Goal: Task Accomplishment & Management: Manage account settings

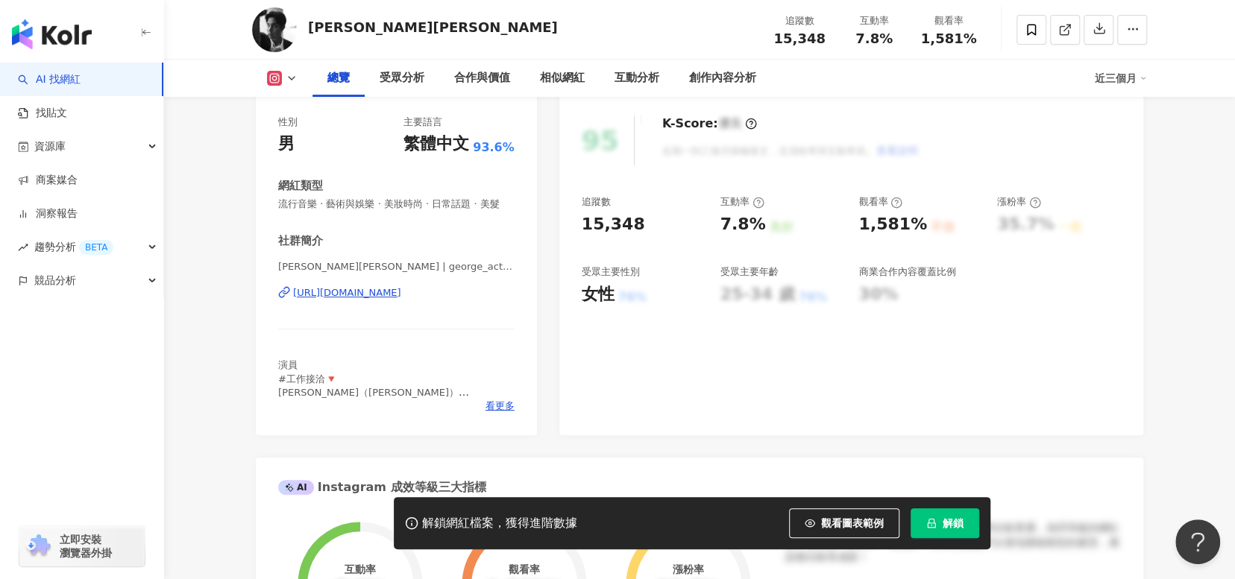
scroll to position [224, 0]
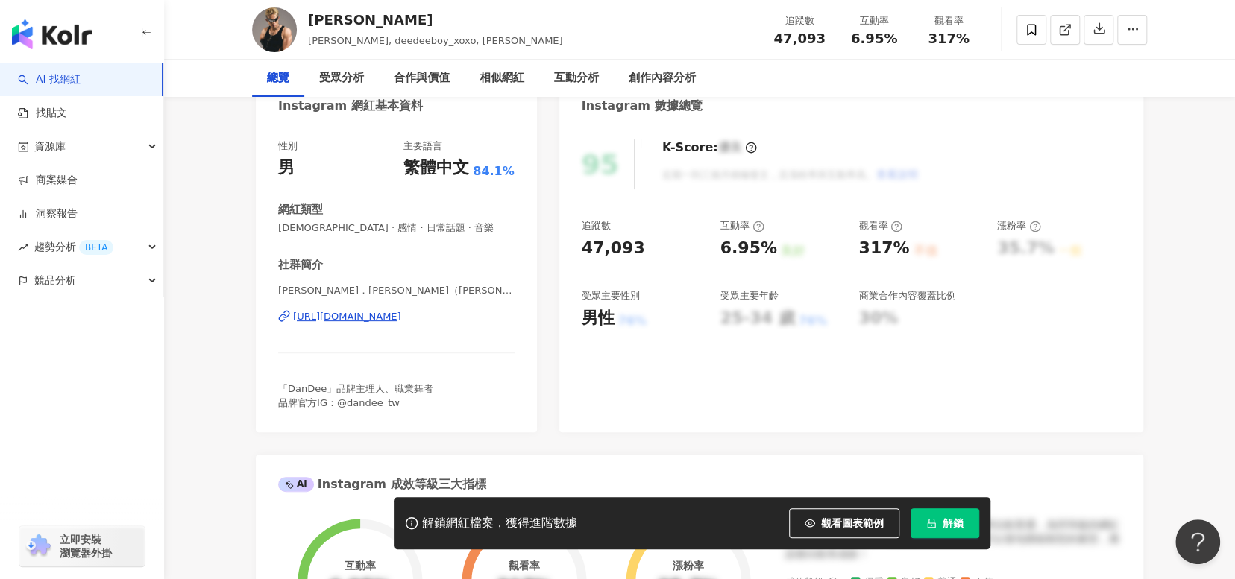
scroll to position [298, 0]
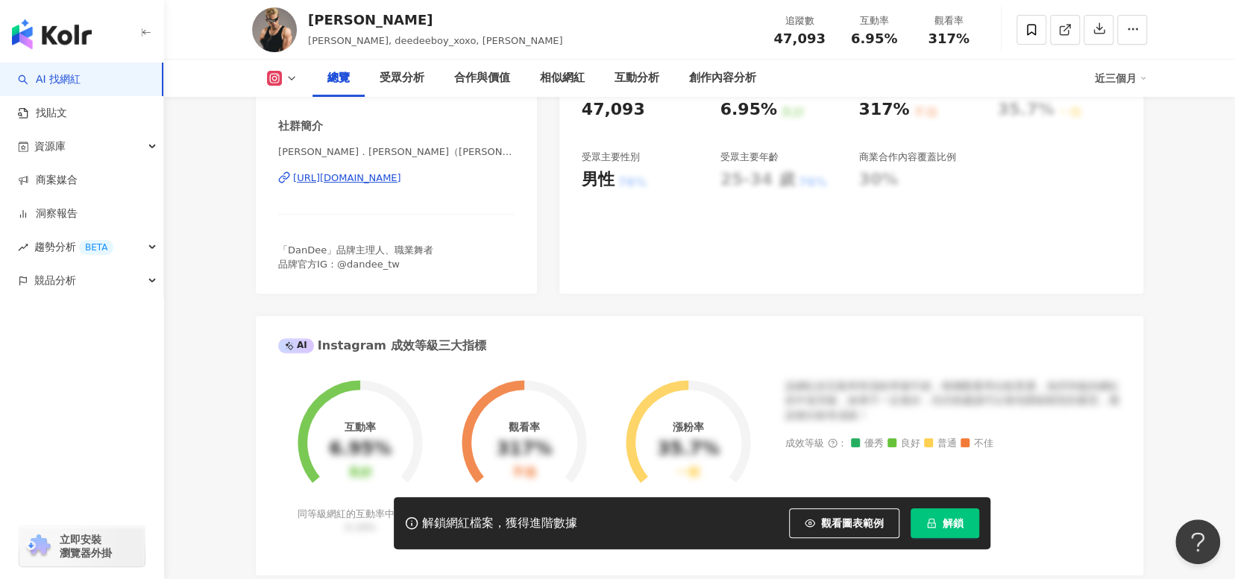
click at [401, 178] on div "https://www.instagram.com/deedeeboy_xoxo/" at bounding box center [347, 177] width 108 height 13
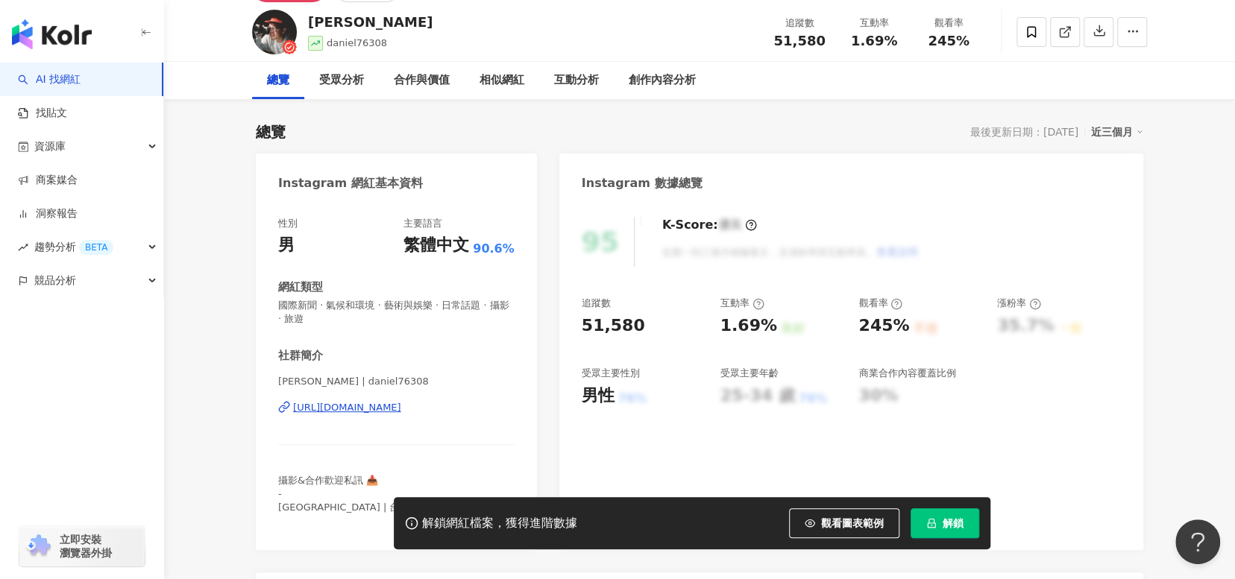
scroll to position [149, 0]
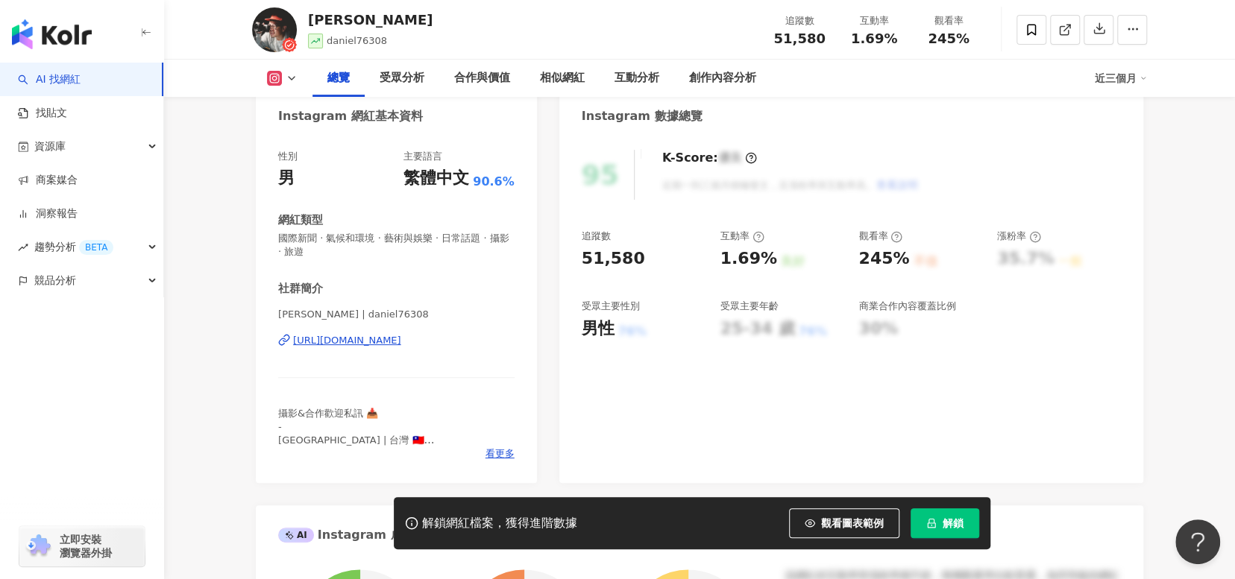
click at [401, 339] on div "https://www.instagram.com/daniel76308/" at bounding box center [347, 340] width 108 height 13
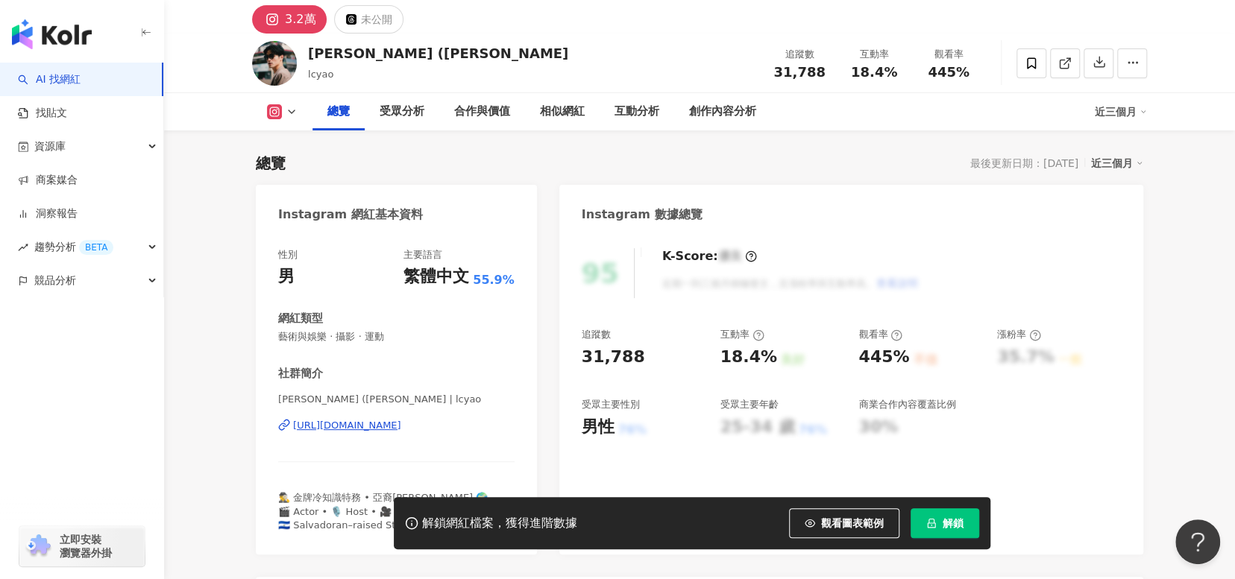
scroll to position [75, 0]
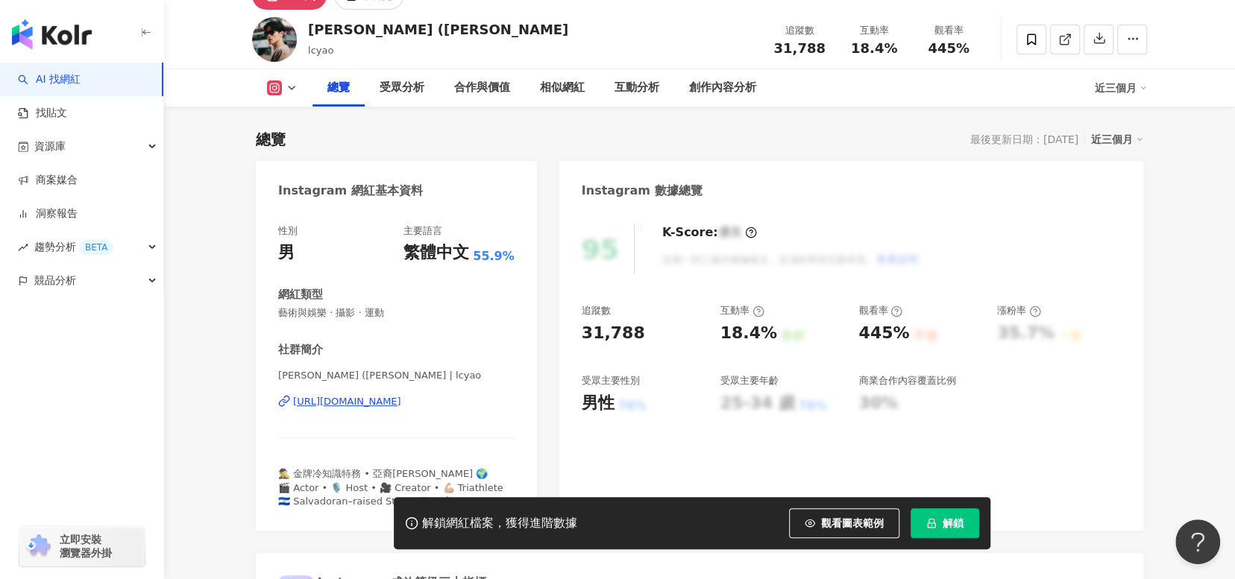
click at [401, 402] on div "https://www.instagram.com/lcyao/" at bounding box center [347, 401] width 108 height 13
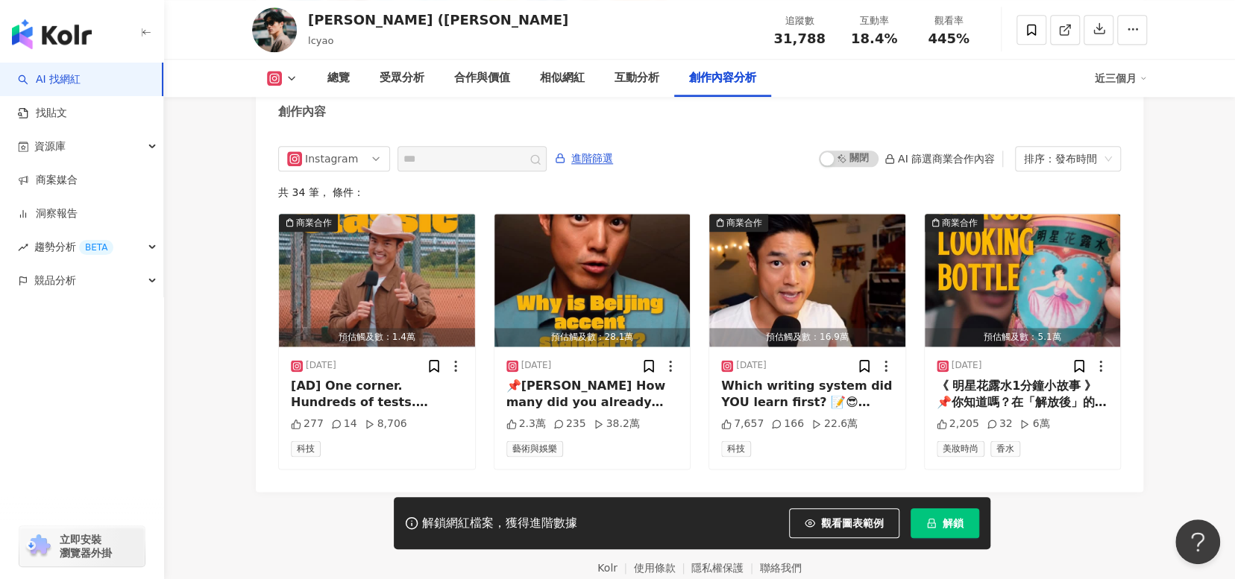
scroll to position [4593, 0]
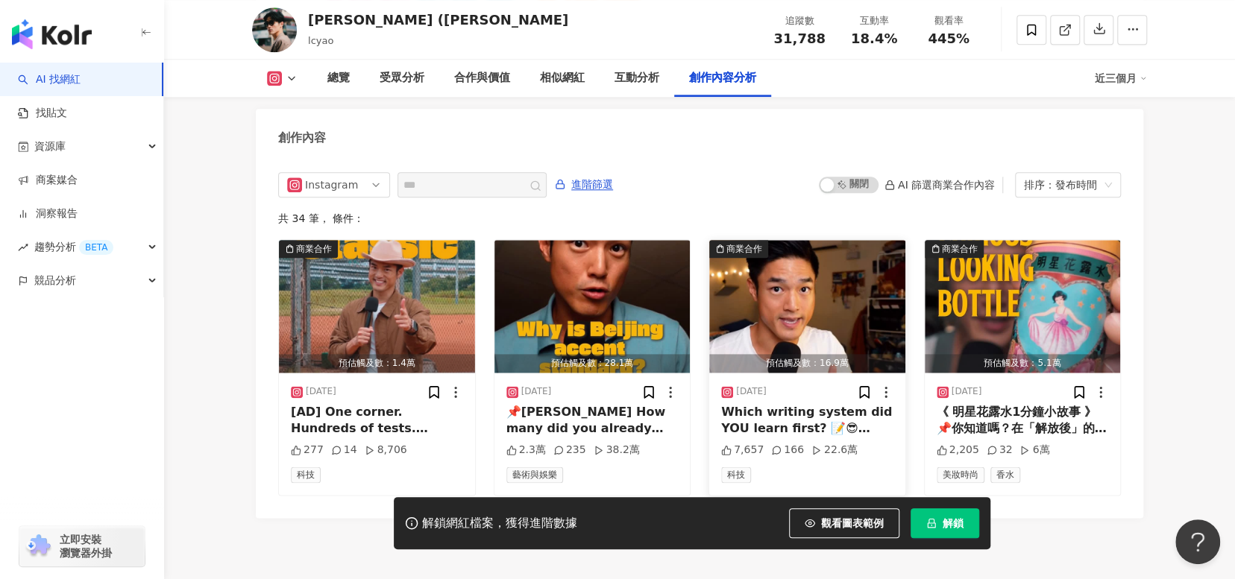
click at [837, 289] on img "button" at bounding box center [807, 306] width 196 height 133
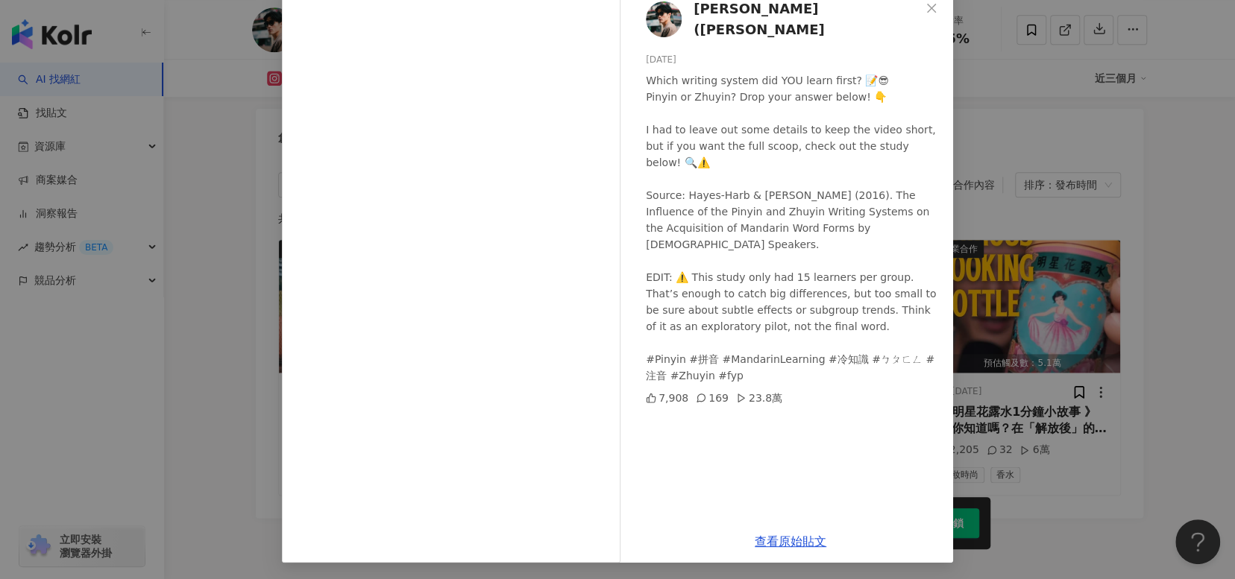
scroll to position [89, 0]
click at [1157, 472] on div "Lin Yao (林駿堯） 2025/8/12 Which writing system did YOU learn first? 📝😎 Pinyin or …" at bounding box center [617, 289] width 1235 height 579
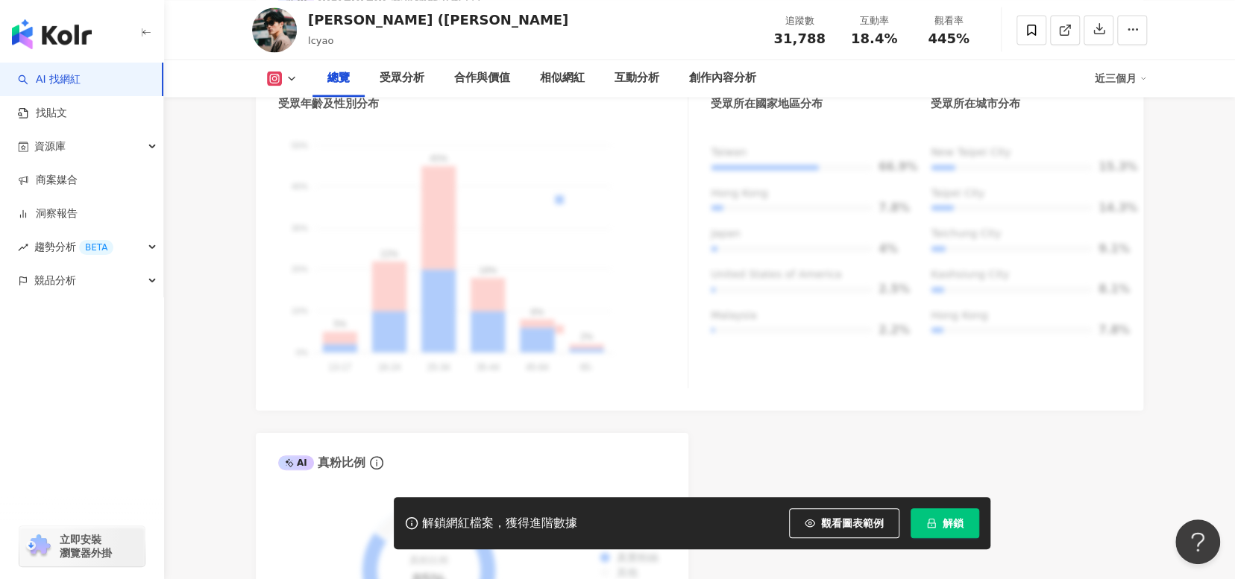
scroll to position [1163, 0]
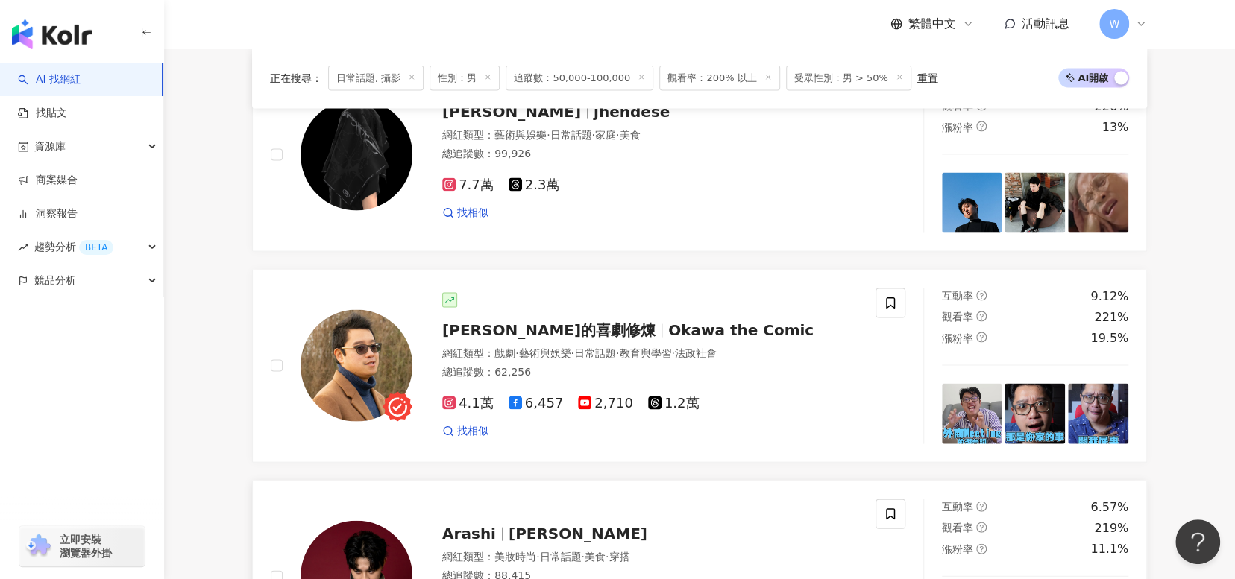
scroll to position [1665, 0]
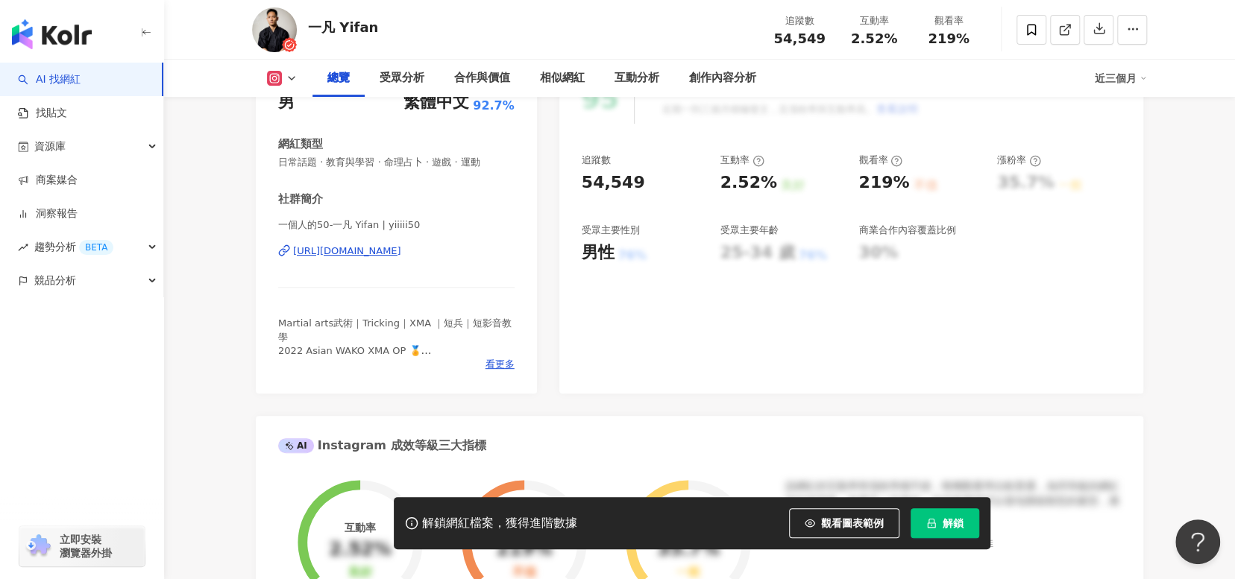
scroll to position [224, 0]
click at [401, 249] on div "https://www.instagram.com/yiiiii50/" at bounding box center [347, 252] width 108 height 13
drag, startPoint x: 457, startPoint y: 114, endPoint x: 1226, endPoint y: 322, distance: 796.3
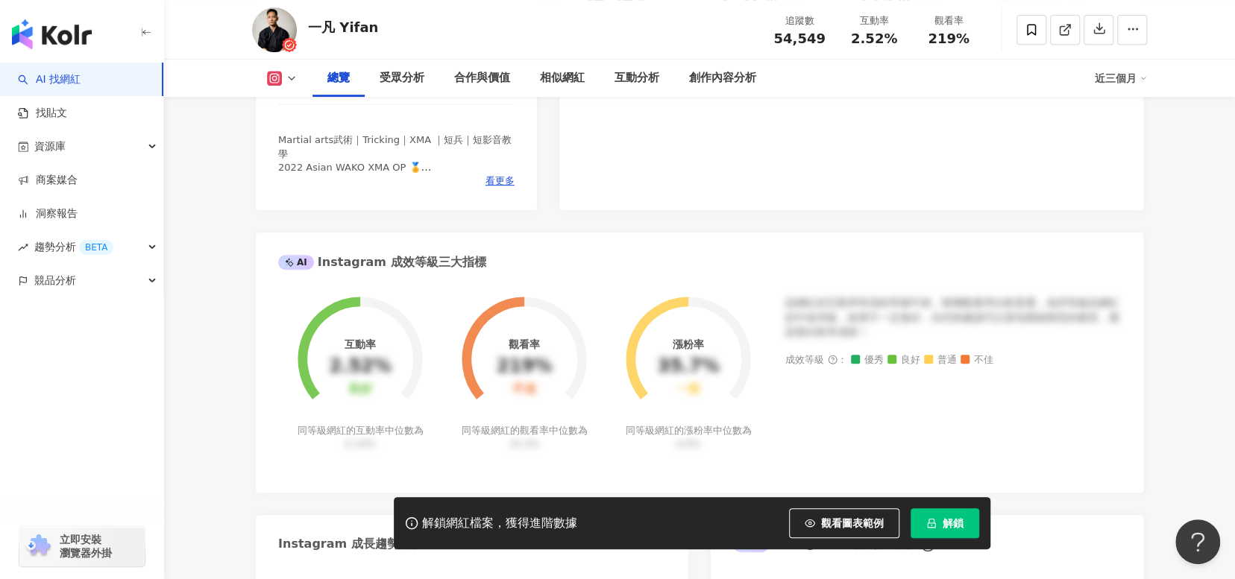
scroll to position [522, 0]
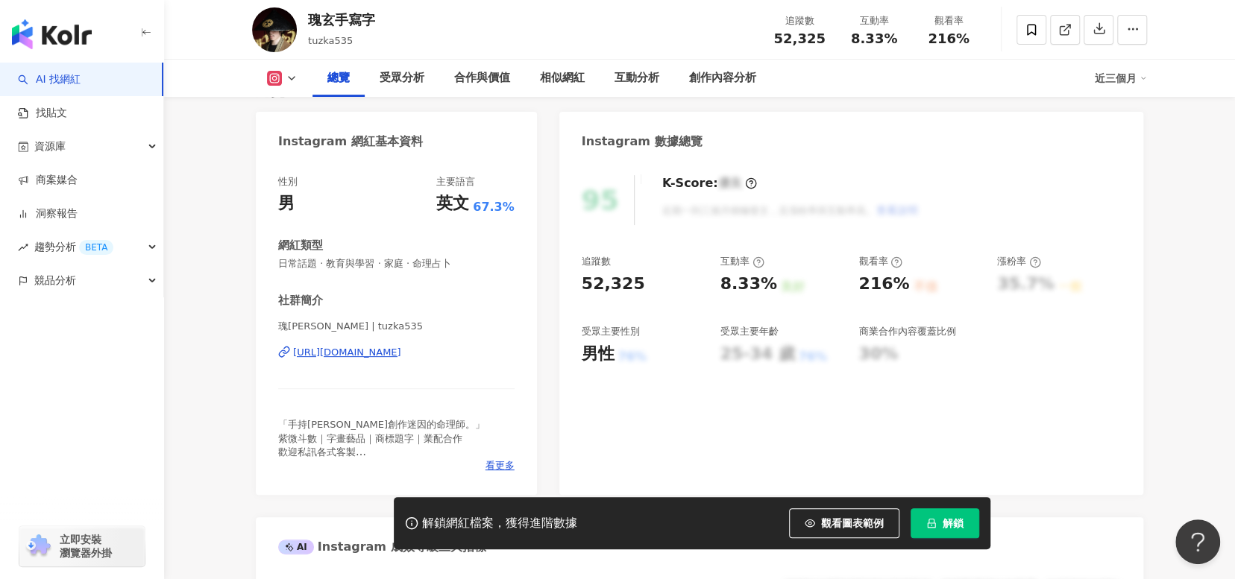
scroll to position [224, 0]
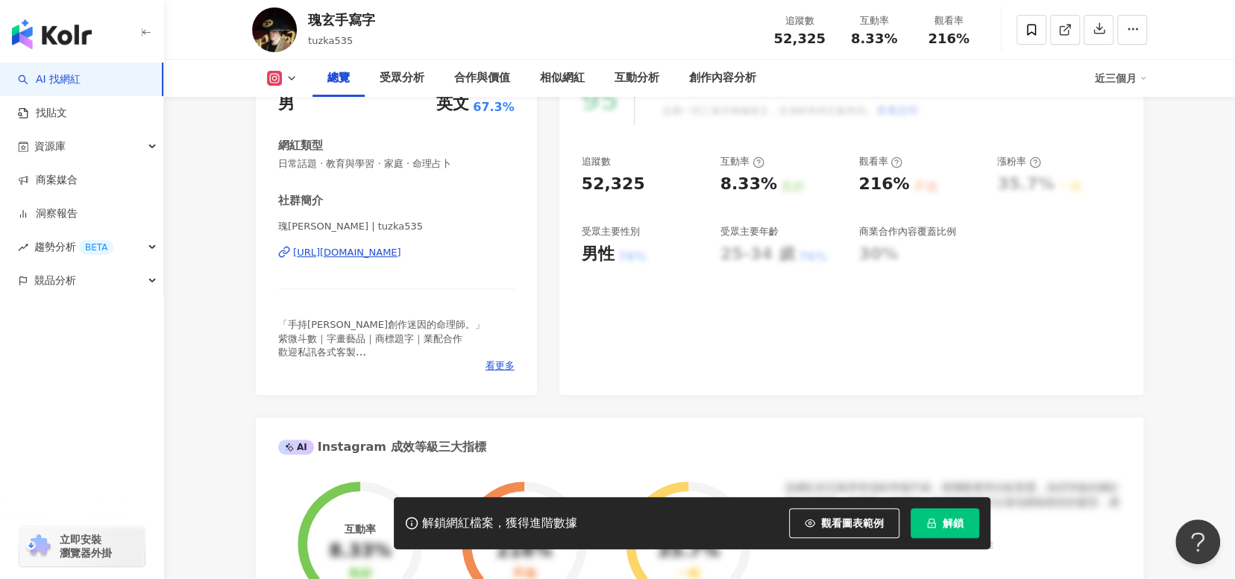
click at [401, 253] on div "[URL][DOMAIN_NAME]" at bounding box center [347, 252] width 108 height 13
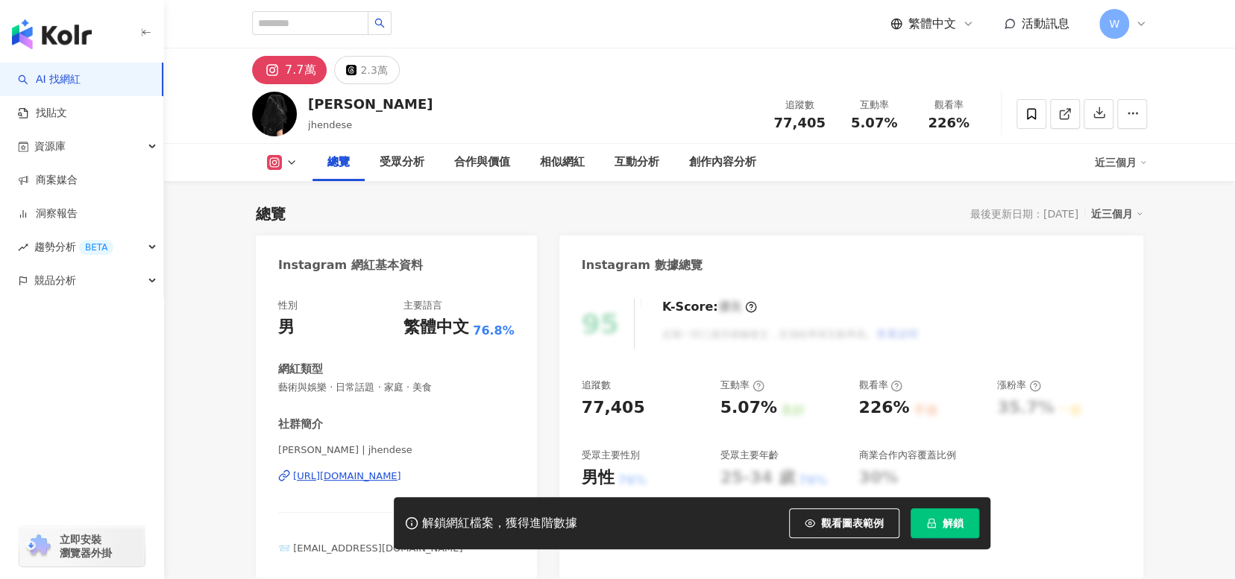
scroll to position [224, 0]
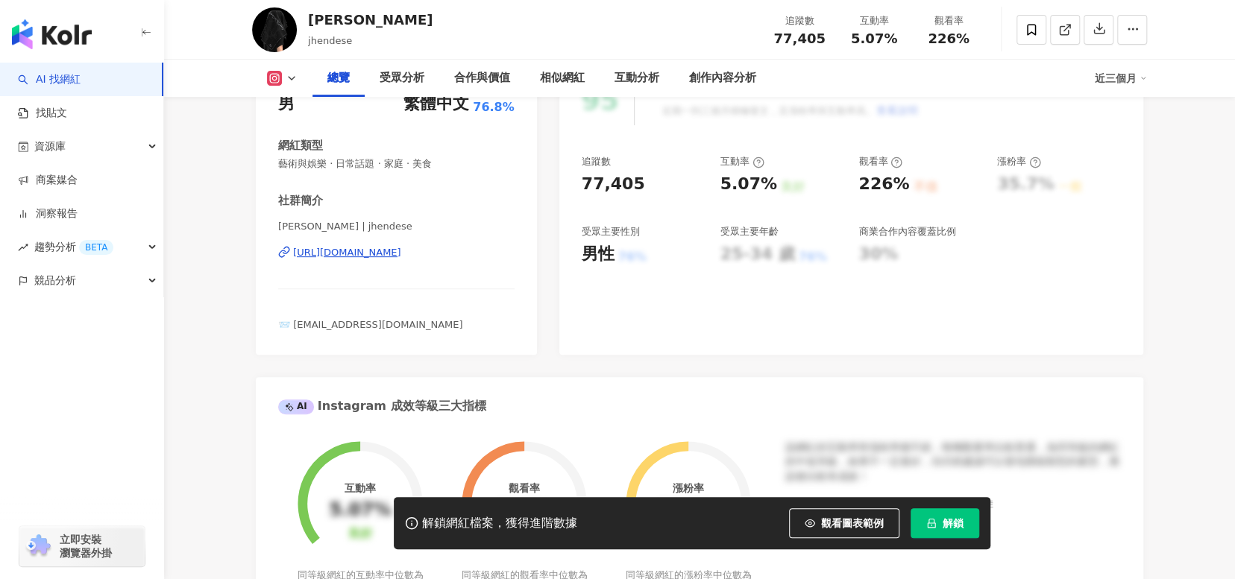
click at [399, 250] on div "https://www.instagram.com/jhendese/" at bounding box center [347, 252] width 108 height 13
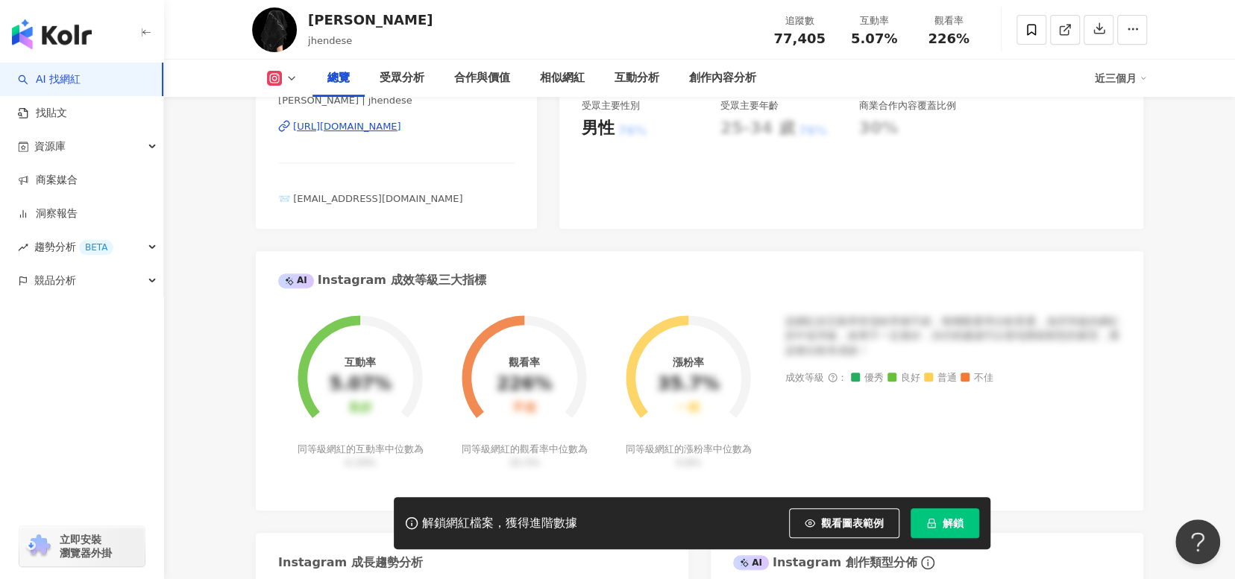
scroll to position [671, 0]
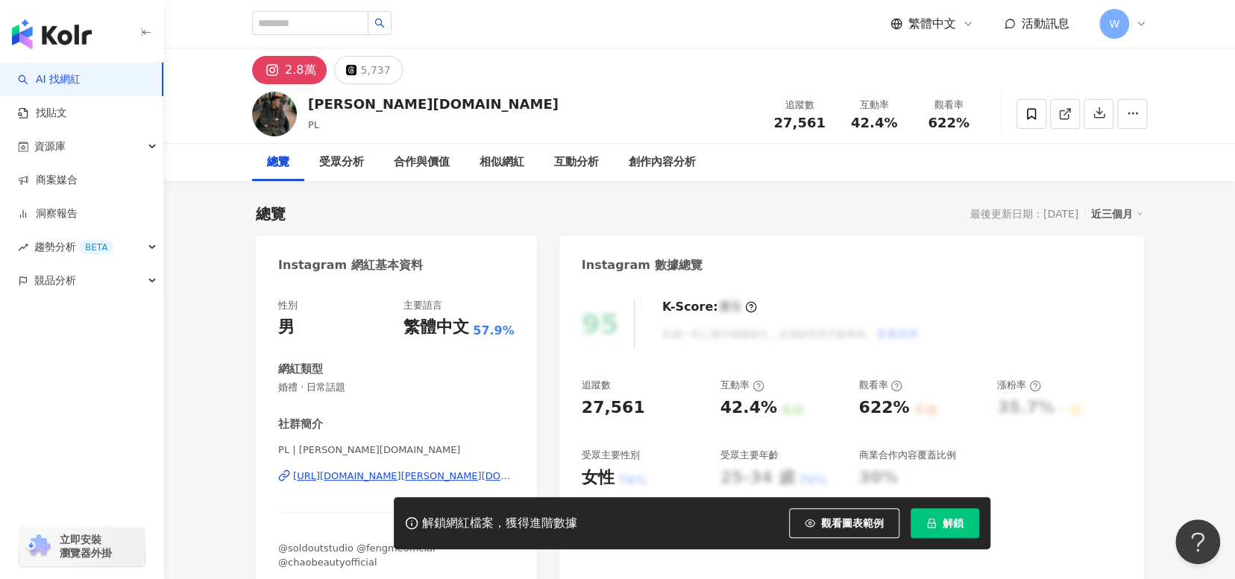
click at [439, 477] on div "https://www.instagram.com/p.a.u.l.li/" at bounding box center [403, 476] width 221 height 13
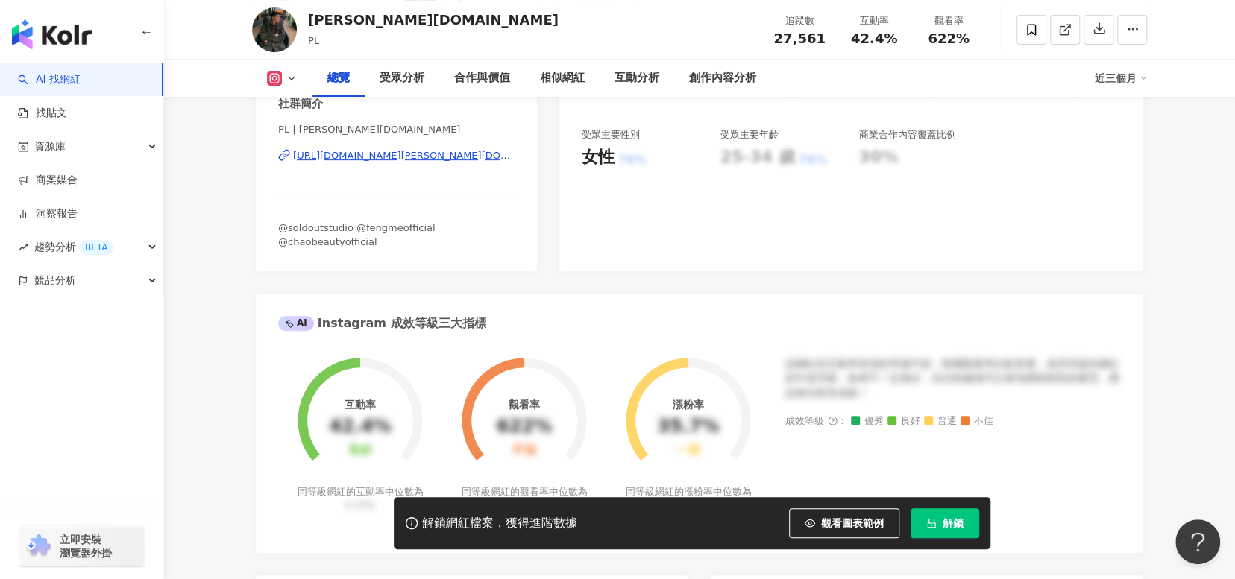
scroll to position [298, 0]
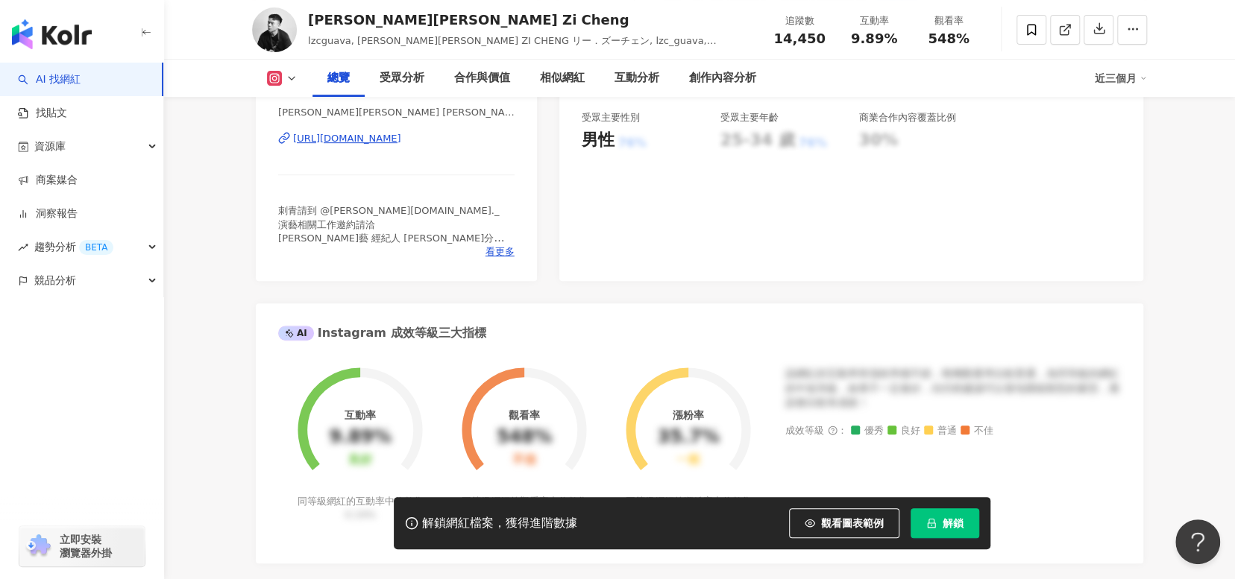
scroll to position [373, 0]
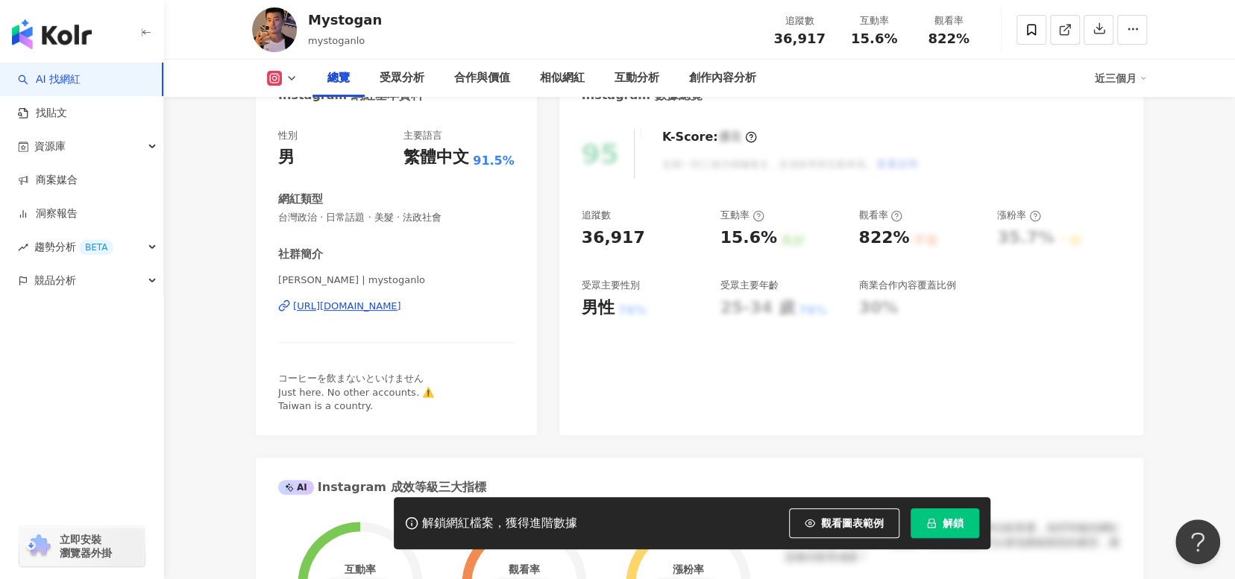
scroll to position [224, 0]
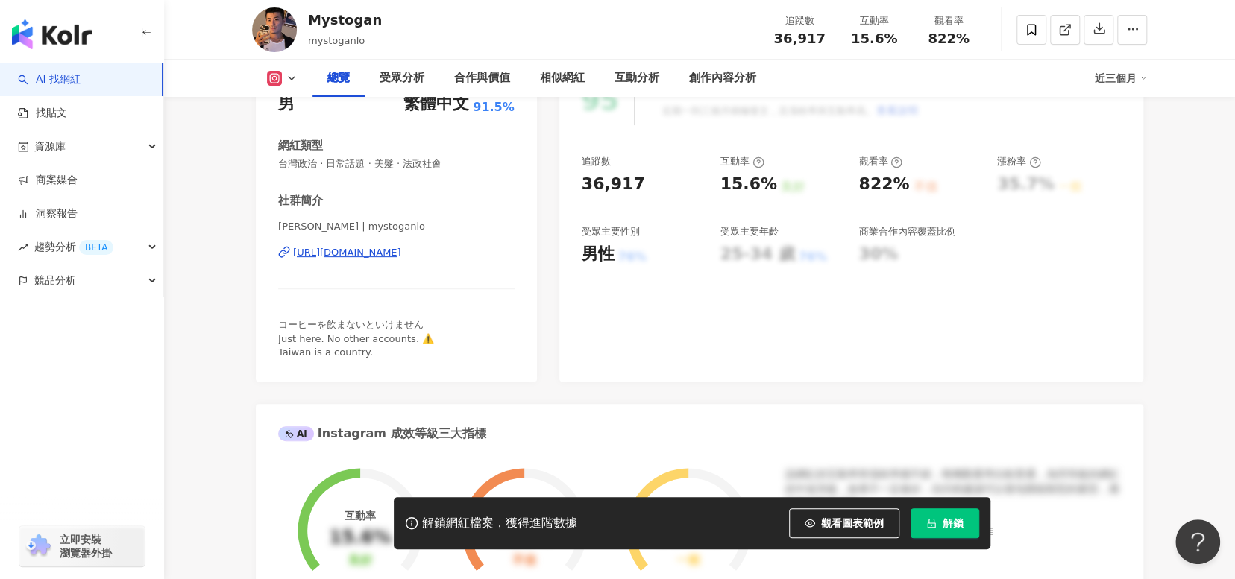
click at [401, 253] on div "[URL][DOMAIN_NAME]" at bounding box center [347, 252] width 108 height 13
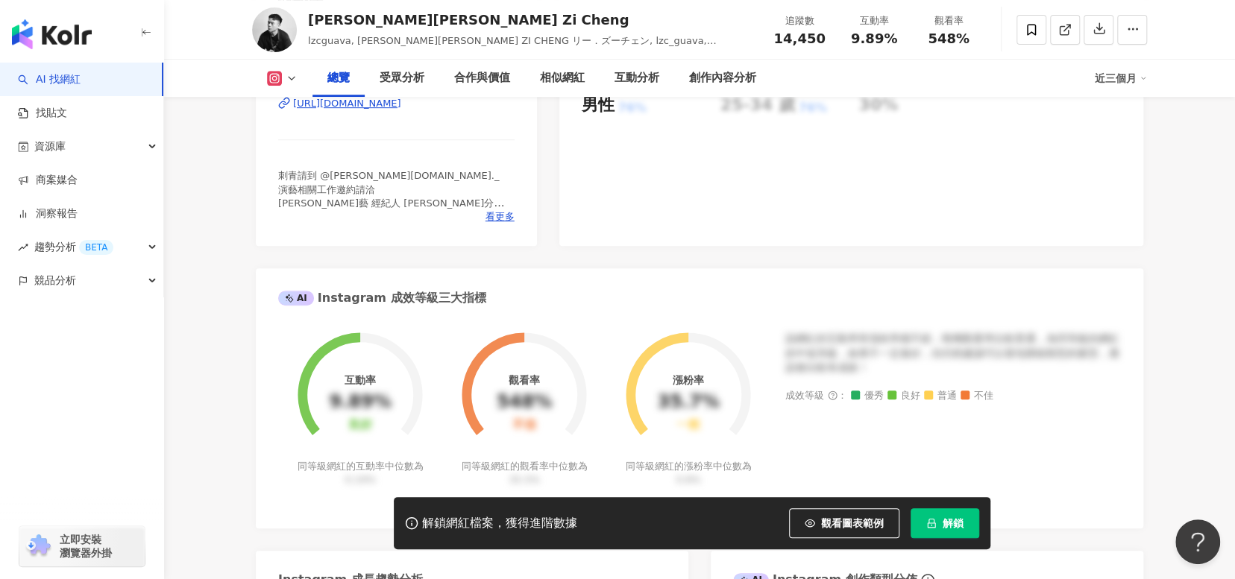
scroll to position [373, 0]
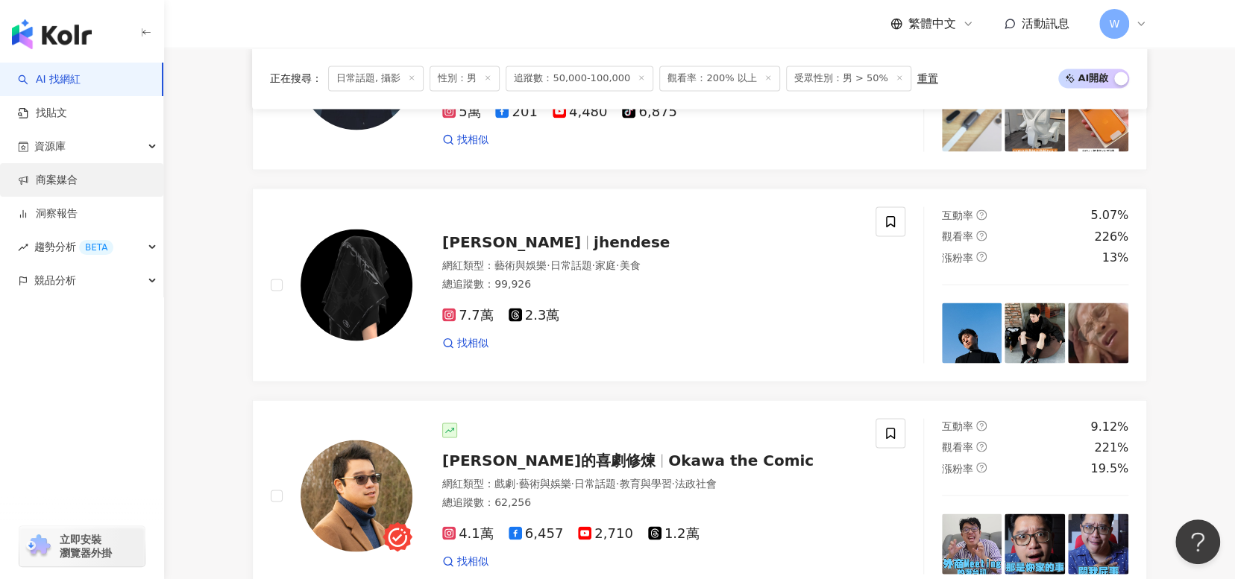
click at [78, 178] on link "商案媒合" at bounding box center [48, 180] width 60 height 15
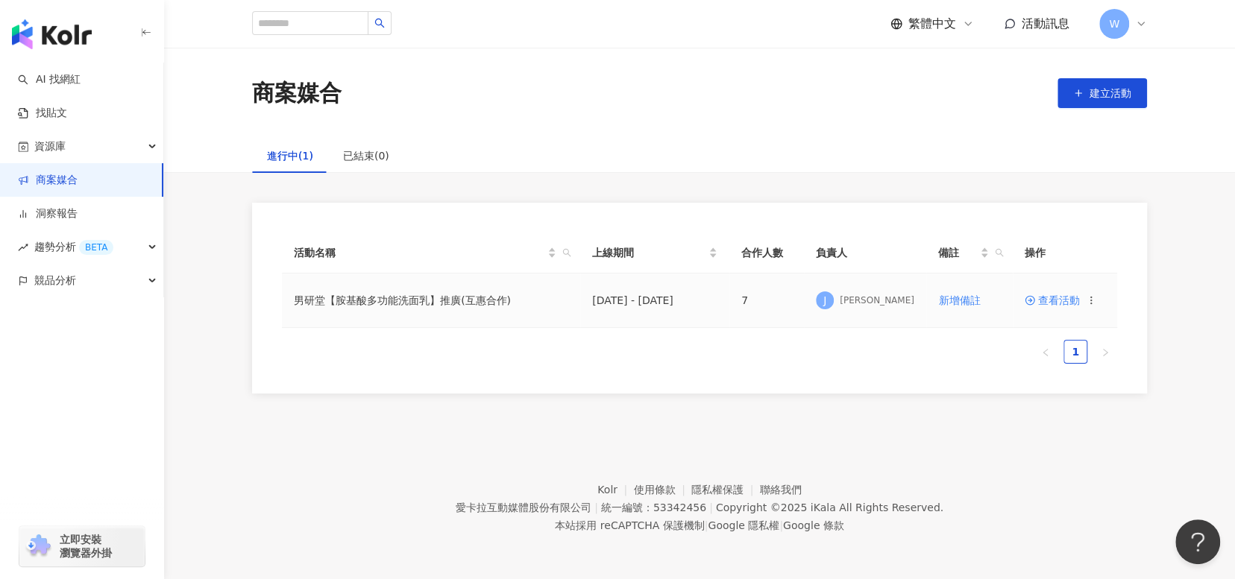
click at [1065, 300] on span "查看活動" at bounding box center [1051, 300] width 55 height 10
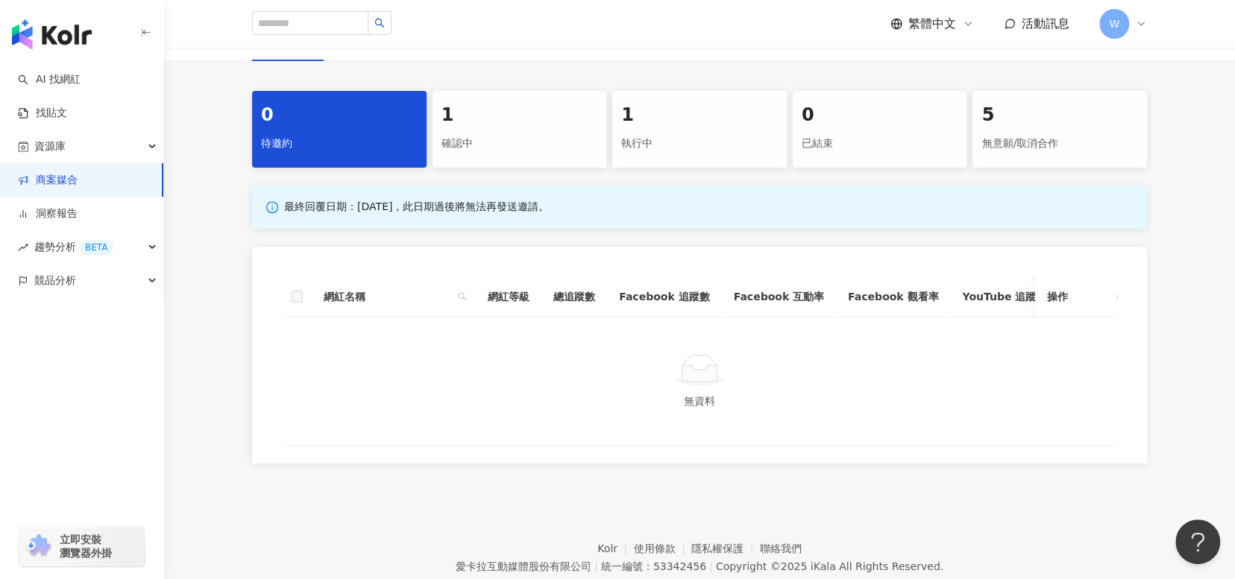
scroll to position [193, 0]
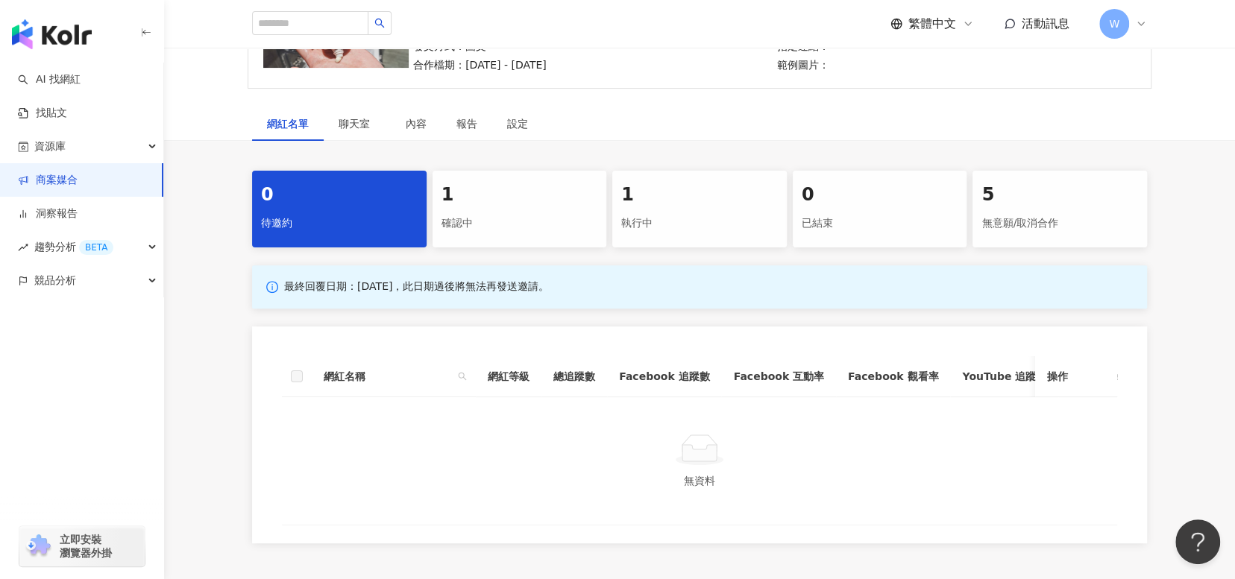
click at [684, 227] on div "執行中" at bounding box center [699, 223] width 157 height 25
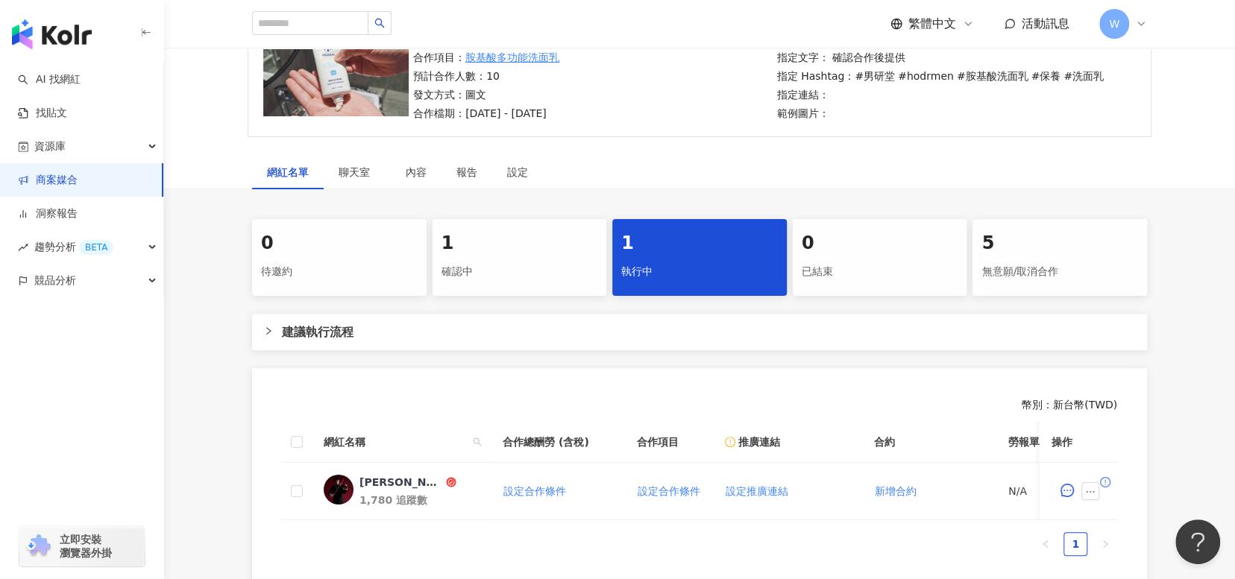
scroll to position [119, 0]
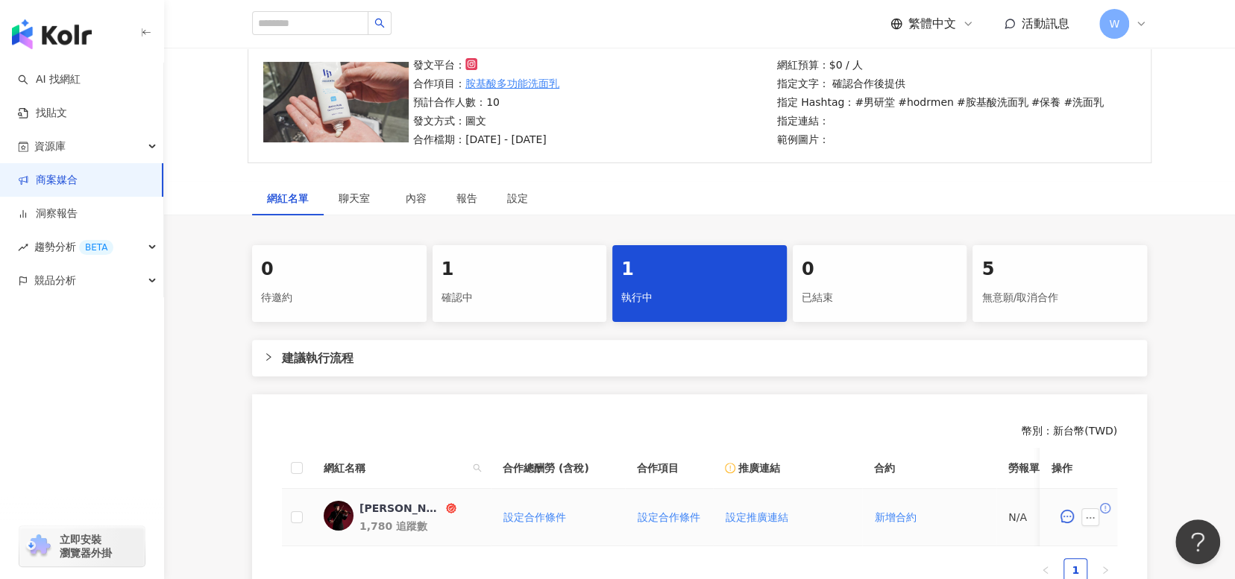
click at [392, 515] on div "[PERSON_NAME]｜[PERSON_NAME]" at bounding box center [401, 508] width 84 height 15
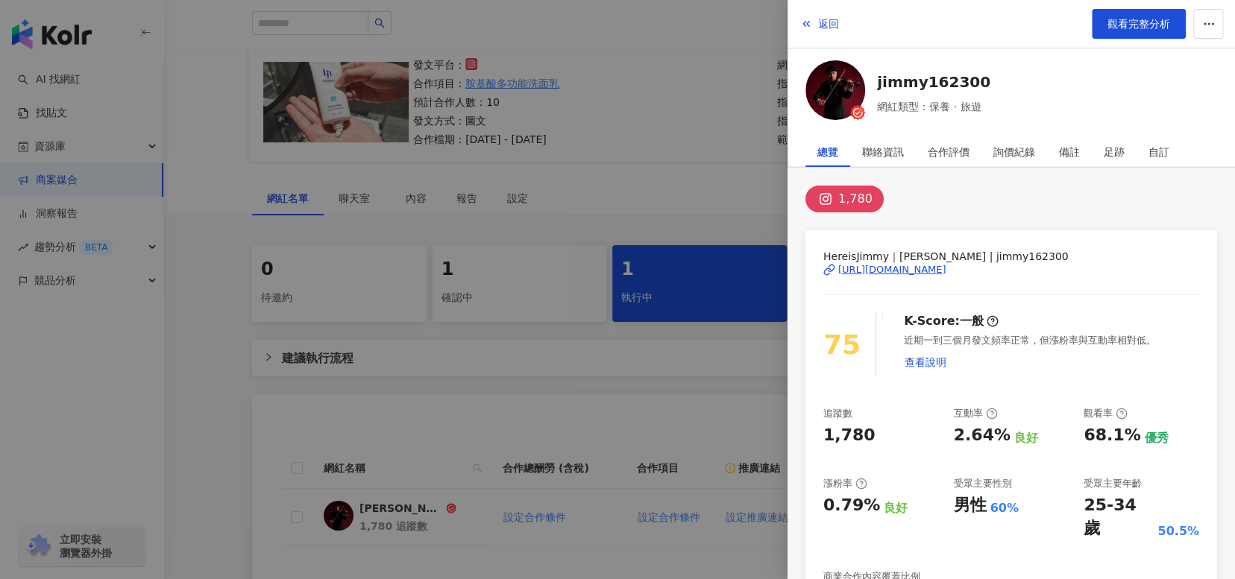
click at [629, 374] on div at bounding box center [617, 289] width 1235 height 579
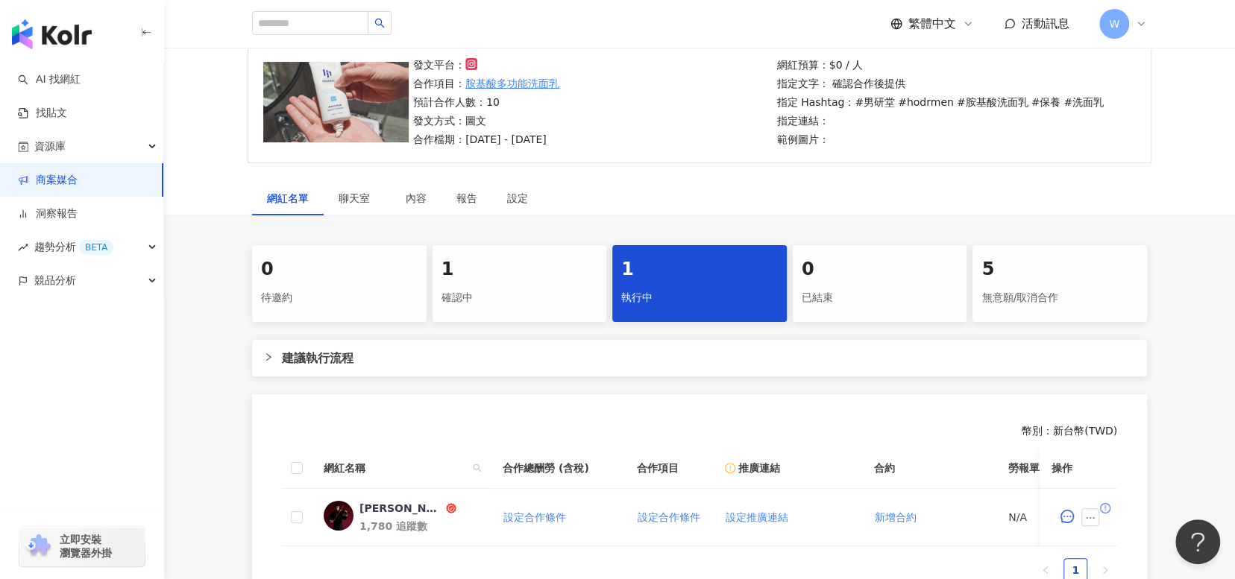
scroll to position [336, 0]
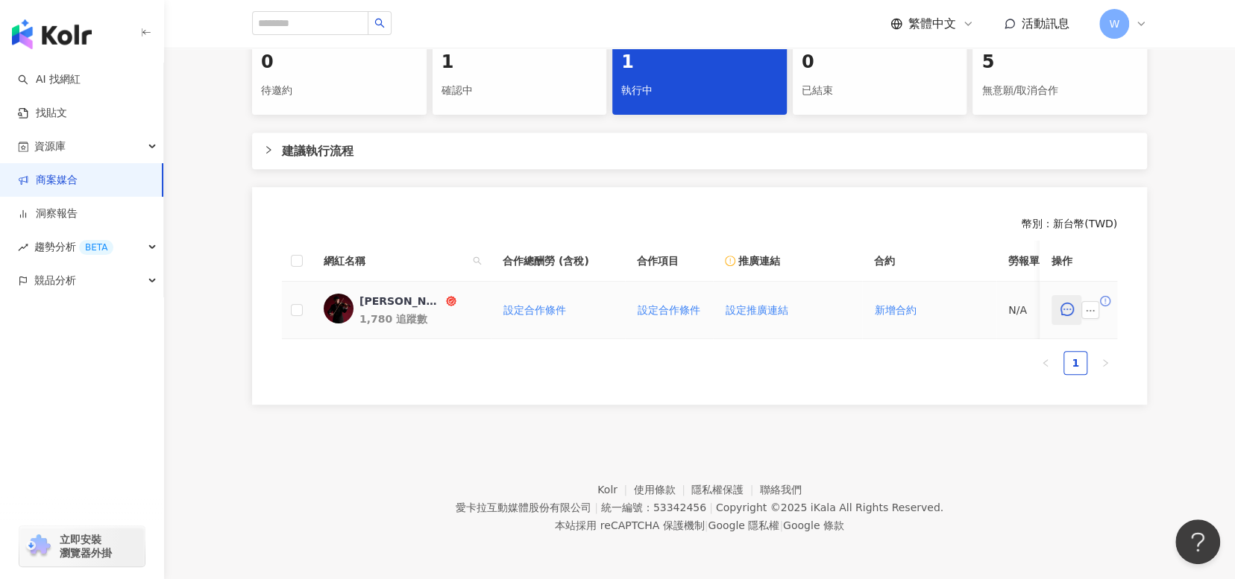
click at [1069, 303] on icon "message" at bounding box center [1066, 309] width 13 height 13
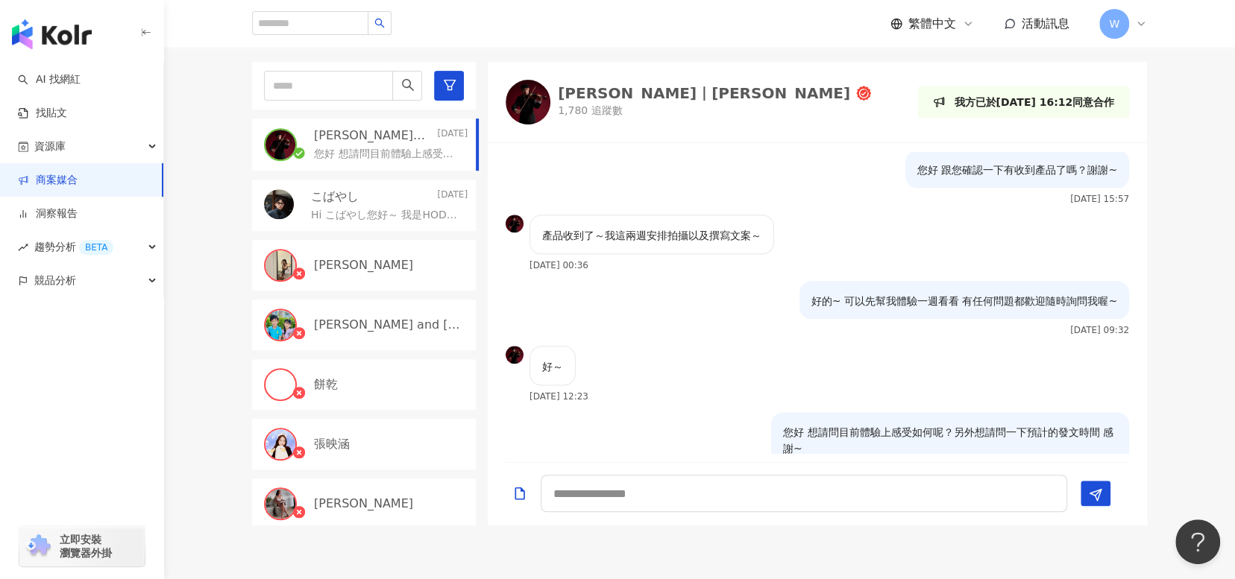
scroll to position [1156, 0]
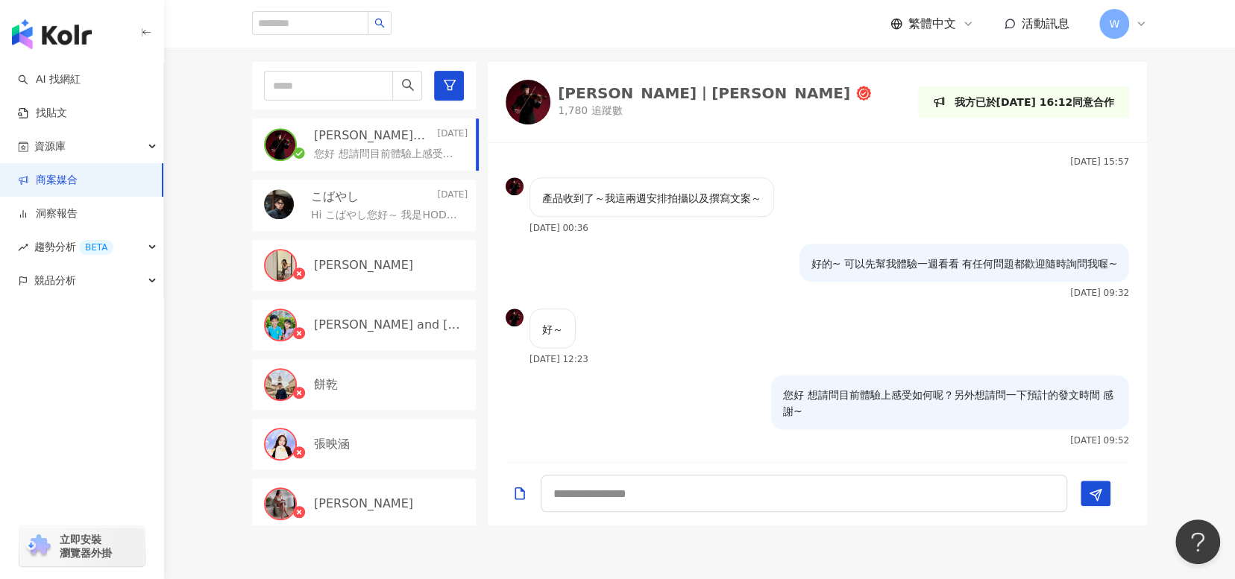
click at [1180, 300] on div "目前狀態 : 1 人確認中、1 人執行中、0 人已結束、5 人無意願/取消合作 [PERSON_NAME]｜[PERSON_NAME] [DATE] 您好 想…" at bounding box center [699, 276] width 1071 height 497
click at [37, 47] on img "button" at bounding box center [52, 34] width 80 height 30
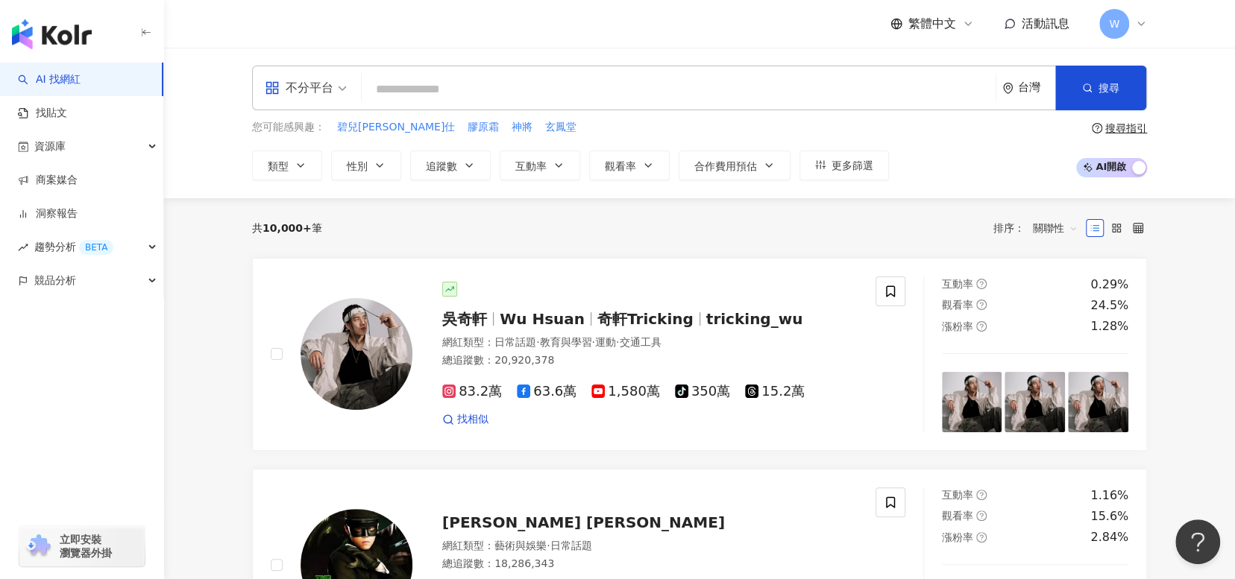
click at [873, 223] on div "共 10,000+ 筆 排序： 關聯性" at bounding box center [699, 228] width 895 height 24
